Goal: Register for event/course

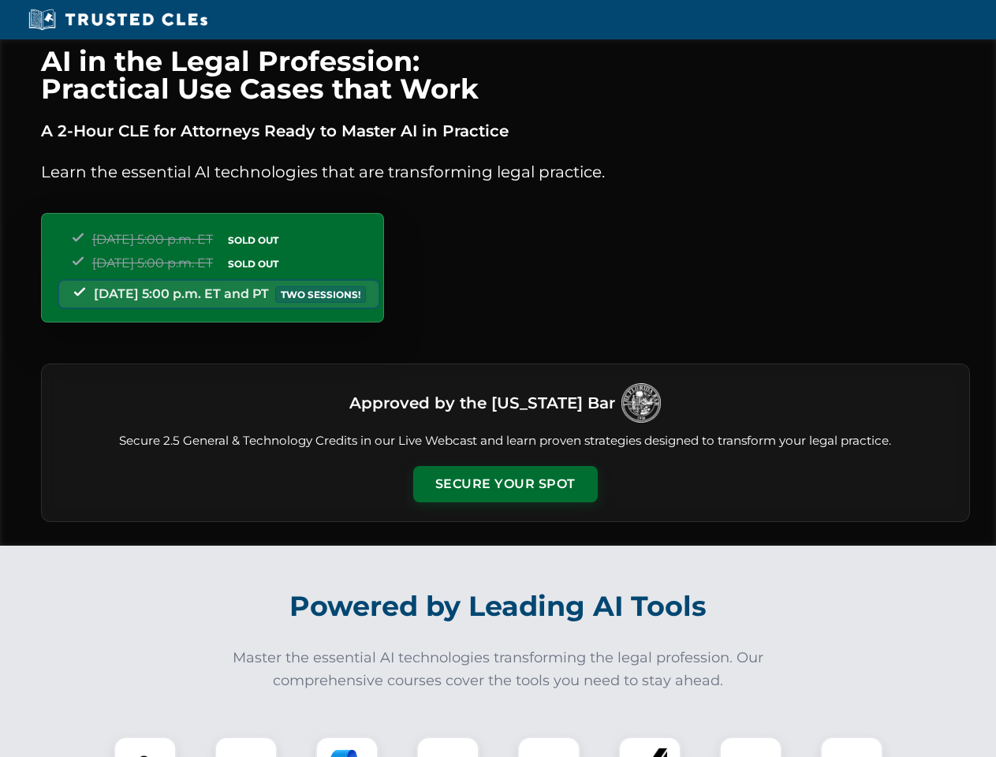
click at [505, 484] on button "Secure Your Spot" at bounding box center [505, 484] width 184 height 36
click at [145, 747] on img at bounding box center [145, 768] width 46 height 46
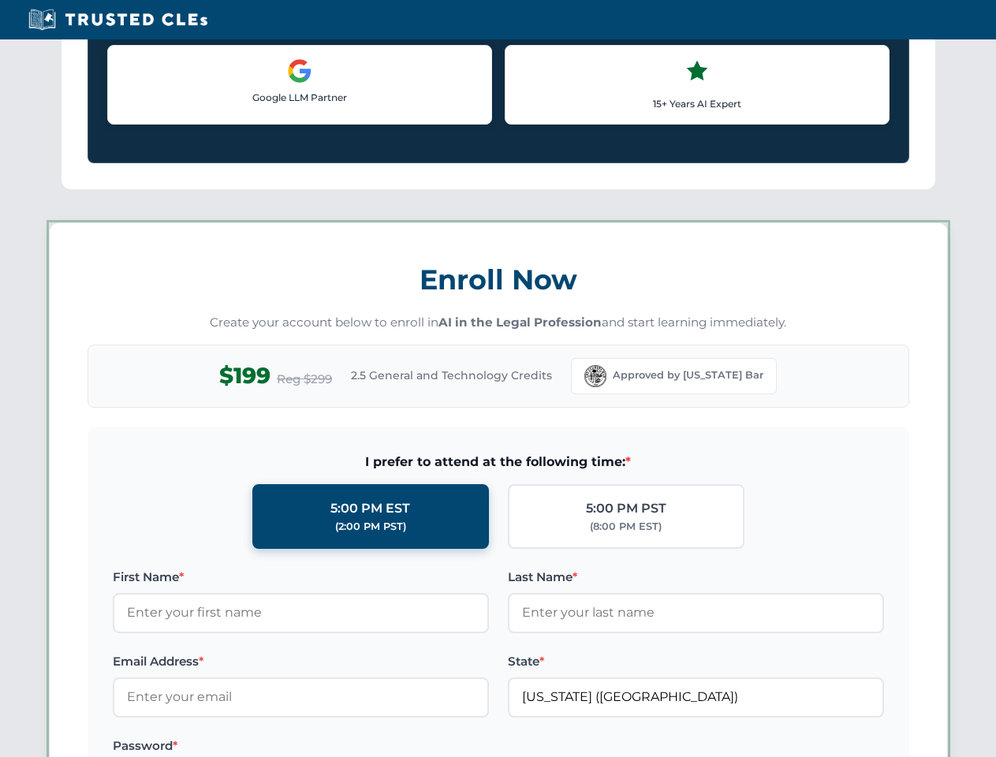
click at [347, 747] on label "Password *" at bounding box center [301, 745] width 376 height 19
